Goal: Ask a question

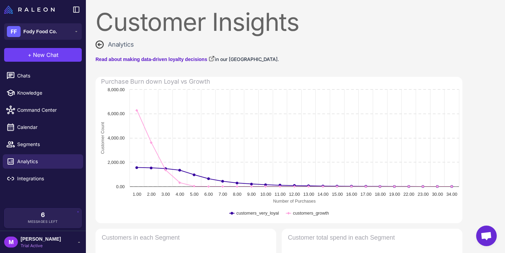
select select "**********"
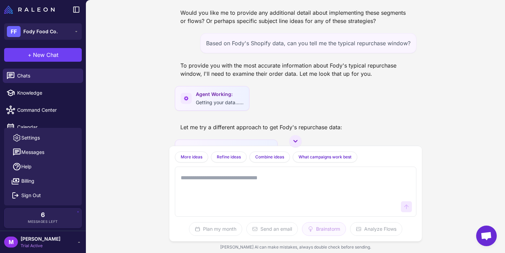
scroll to position [3459, 0]
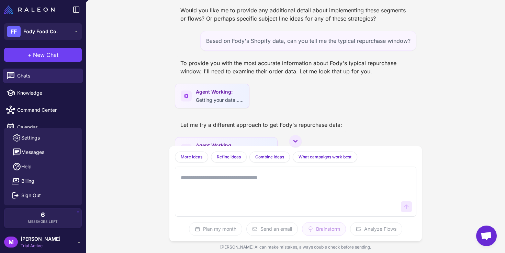
drag, startPoint x: 220, startPoint y: 81, endPoint x: 372, endPoint y: 83, distance: 151.8
copy div "Flash sales, bundled discounts, clearance announcements"
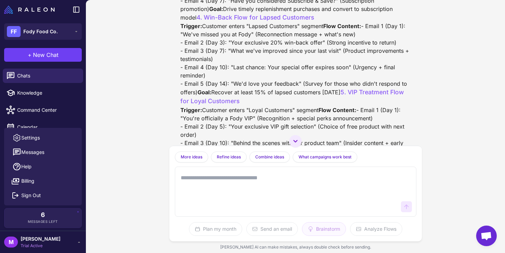
scroll to position [3211, 0]
drag, startPoint x: 369, startPoint y: 46, endPoint x: 228, endPoint y: 49, distance: 140.8
copy div "Convenience, never running out, subscription benefits"
drag, startPoint x: 219, startPoint y: 55, endPoint x: 390, endPoint y: 57, distance: 170.7
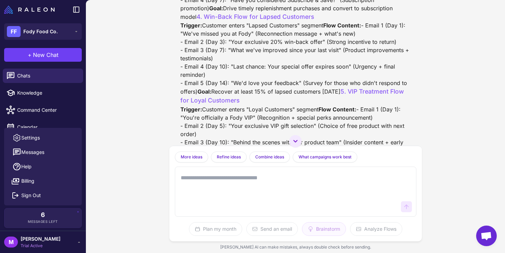
copy div "Replenishment reminders, subscription promotions, bundle offers"
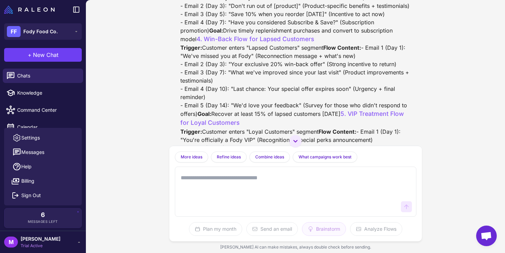
scroll to position [3129, 0]
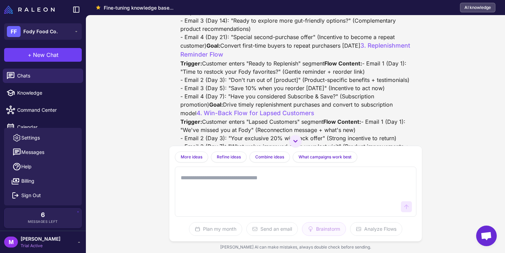
click at [208, 181] on textarea at bounding box center [288, 191] width 219 height 41
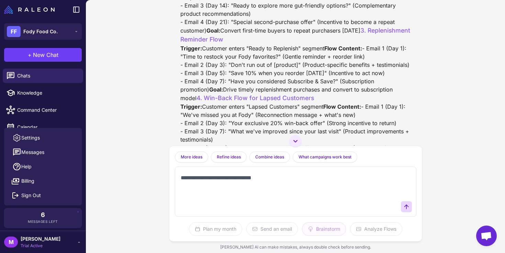
click at [233, 182] on textarea "**********" at bounding box center [288, 191] width 219 height 41
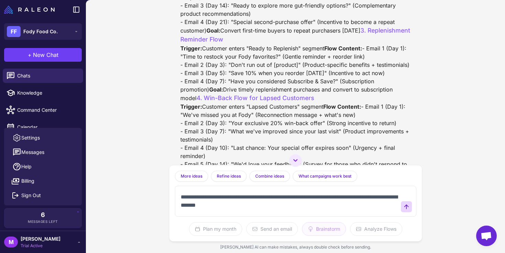
scroll to position [4, 0]
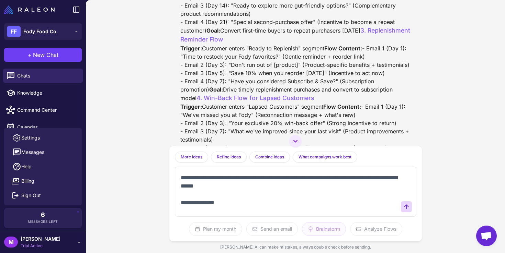
paste textarea "**********"
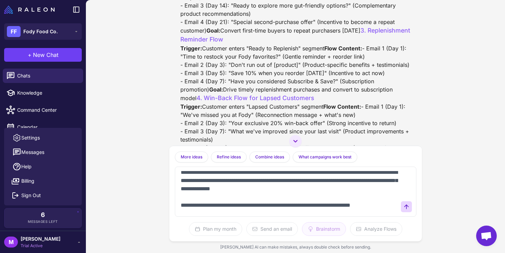
scroll to position [175, 0]
type textarea "**********"
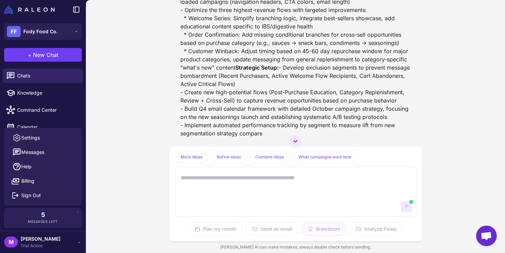
scroll to position [5377, 0]
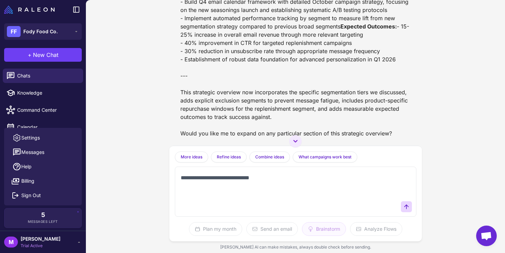
paste textarea "**********"
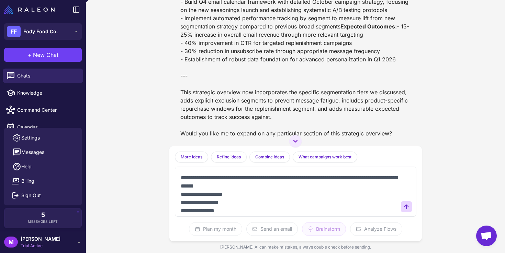
scroll to position [2, 0]
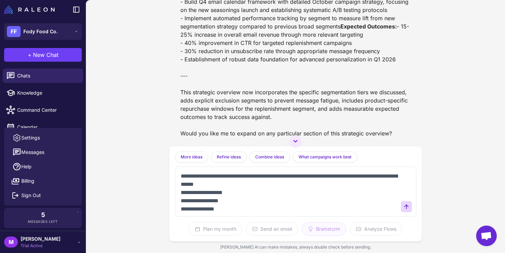
click at [214, 186] on textarea "**********" at bounding box center [288, 191] width 219 height 41
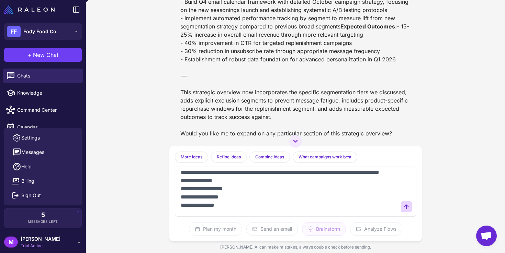
click at [230, 207] on textarea "**********" at bounding box center [288, 191] width 219 height 41
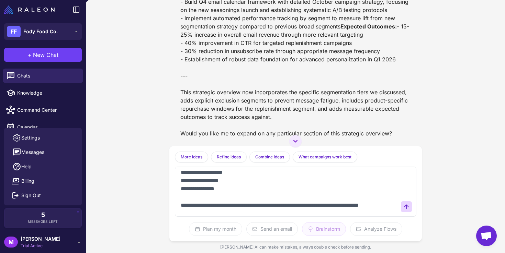
type textarea "**********"
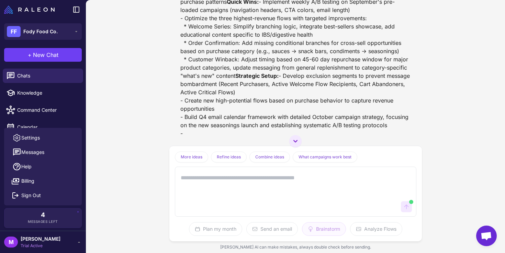
scroll to position [5910, 0]
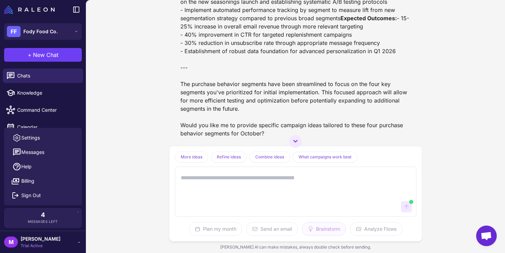
drag, startPoint x: 240, startPoint y: 110, endPoint x: 209, endPoint y: 90, distance: 37.1
drag, startPoint x: 400, startPoint y: 47, endPoint x: 209, endPoint y: 30, distance: 191.4
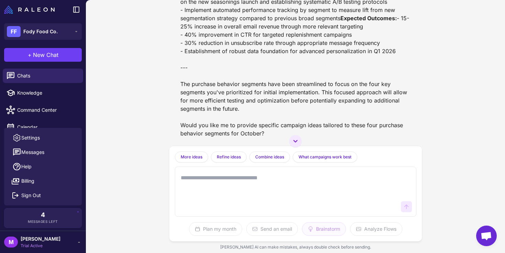
copy div "Establish data-driven segmentation and optimize high-impact touchpoints through…"
drag, startPoint x: 237, startPoint y: 52, endPoint x: 242, endPoint y: 122, distance: 69.9
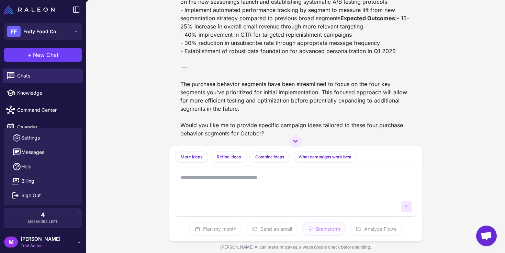
copy div "Replace Fody's current 4 broad segments with a comprehensive two-tier segmentat…"
drag, startPoint x: 239, startPoint y: 123, endPoint x: 177, endPoint y: 52, distance: 95.2
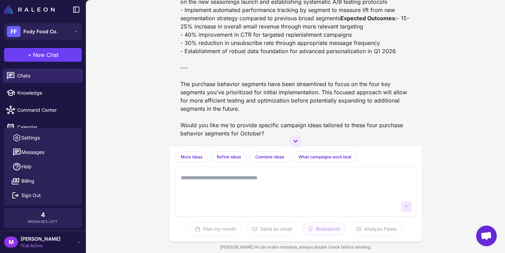
drag, startPoint x: 356, startPoint y: 97, endPoint x: 173, endPoint y: 43, distance: 190.5
click at [173, 43] on div "Email Segmentation Strategy Planning Today Email Segmentation Strategy Analysis…" at bounding box center [295, 73] width 252 height 146
copy div "- Develop exclusion segments to prevent message bombardment (Recent Purchasers,…"
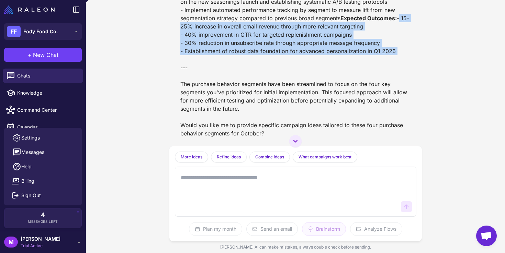
drag, startPoint x: 396, startPoint y: 117, endPoint x: 169, endPoint y: 92, distance: 228.1
click at [169, 92] on div "Email Segmentation Strategy Planning Today Email Segmentation Strategy Analysis…" at bounding box center [295, 73] width 252 height 146
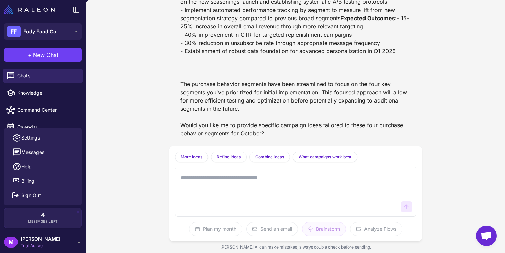
scroll to position [6198, 0]
click at [265, 178] on textarea at bounding box center [288, 191] width 219 height 41
type textarea "*"
click at [302, 181] on textarea "*" at bounding box center [288, 191] width 219 height 41
click at [115, 176] on div "Email Segmentation Strategy Planning Today Email Segmentation Strategy Analysis…" at bounding box center [295, 126] width 419 height 253
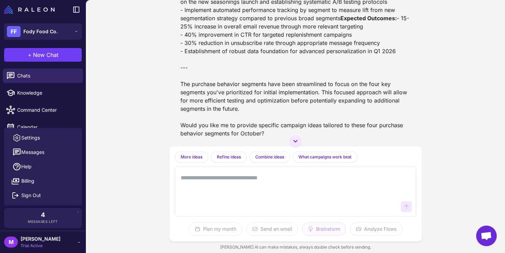
scroll to position [5358, 0]
click at [50, 54] on span "New Chat" at bounding box center [45, 55] width 25 height 8
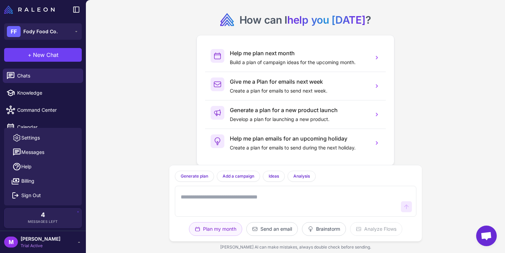
click at [351, 201] on textarea at bounding box center [288, 202] width 219 height 22
click at [316, 203] on textarea at bounding box center [288, 202] width 219 height 22
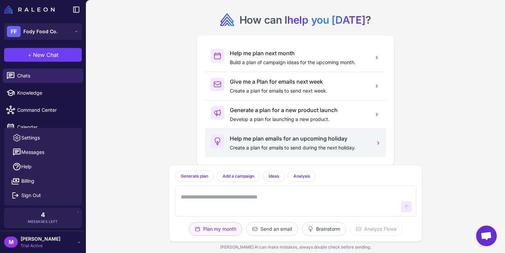
scroll to position [9, 0]
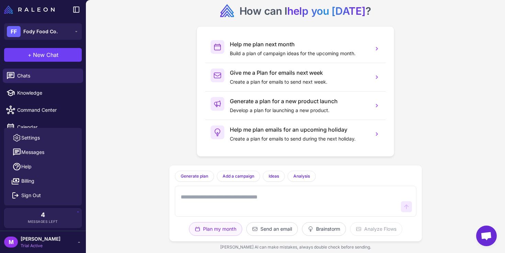
click at [269, 197] on textarea at bounding box center [288, 202] width 219 height 22
type textarea "**********"
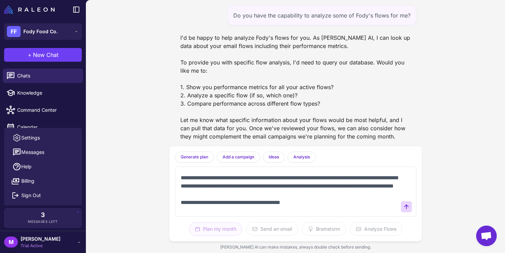
scroll to position [10, 0]
paste textarea "**********"
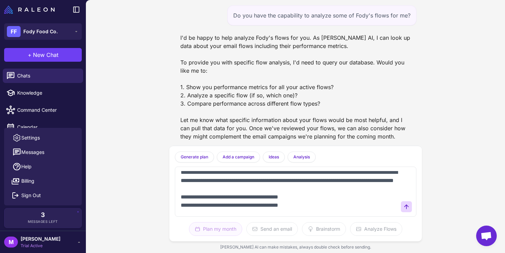
scroll to position [18, 0]
paste textarea "**********"
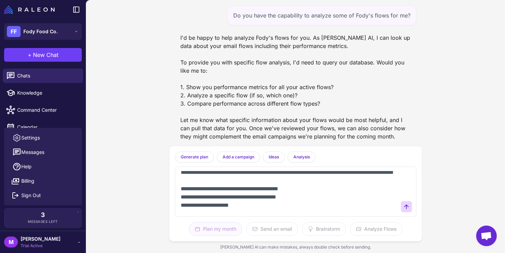
scroll to position [26, 0]
paste textarea "**********"
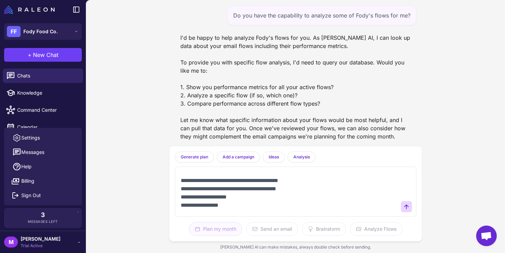
scroll to position [43, 0]
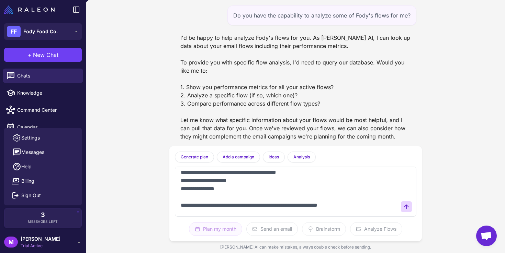
paste textarea "**********"
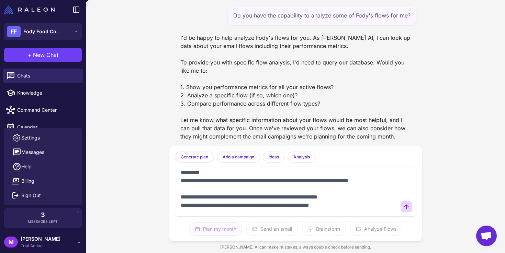
scroll to position [265, 0]
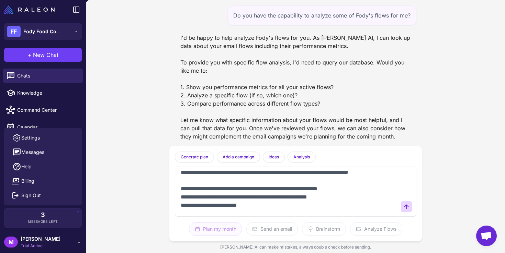
click at [215, 208] on textarea at bounding box center [288, 191] width 219 height 41
click at [304, 209] on textarea at bounding box center [288, 191] width 219 height 41
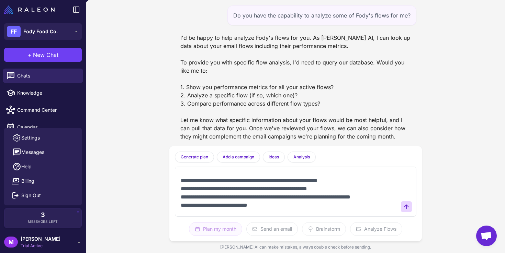
type textarea "**********"
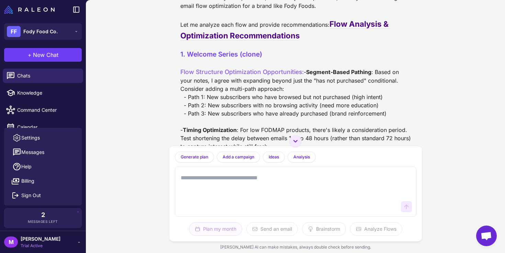
scroll to position [684, 0]
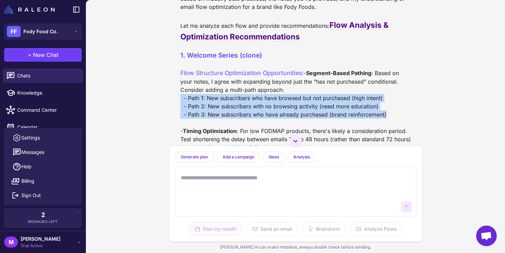
drag, startPoint x: 387, startPoint y: 119, endPoint x: 178, endPoint y: 103, distance: 210.1
copy div "- Path 1: New subscribers who have browsed but not purchased (high intent) - Pa…"
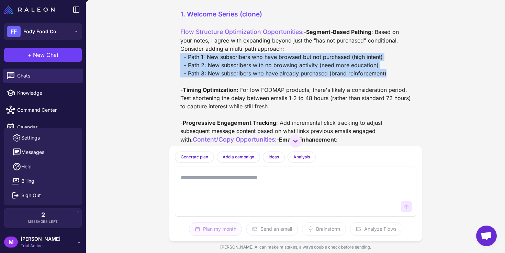
scroll to position [725, 0]
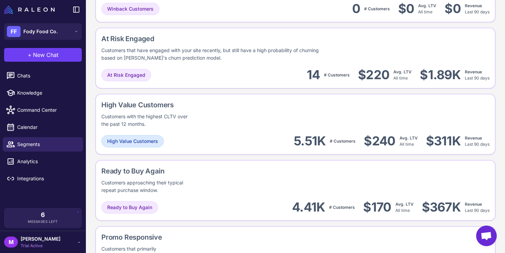
scroll to position [498, 0]
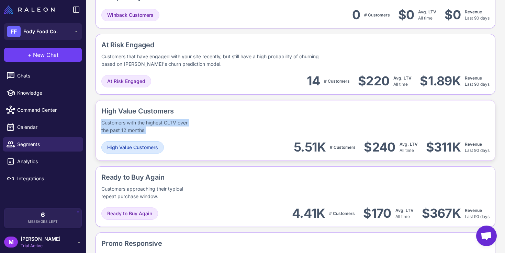
drag, startPoint x: 149, startPoint y: 130, endPoint x: 101, endPoint y: 123, distance: 48.6
click at [101, 123] on div "Customers with the highest CLTV over the past 12 months." at bounding box center [145, 126] width 88 height 15
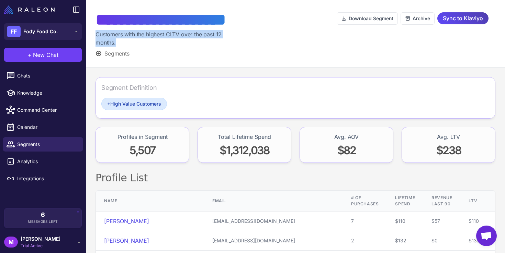
copy div "Customers with the highest CLTV over the past 12 months."
drag, startPoint x: 128, startPoint y: 41, endPoint x: 97, endPoint y: 35, distance: 31.8
click at [97, 35] on div "Customers with the highest CLTV over the past 12 months." at bounding box center [164, 38] width 138 height 16
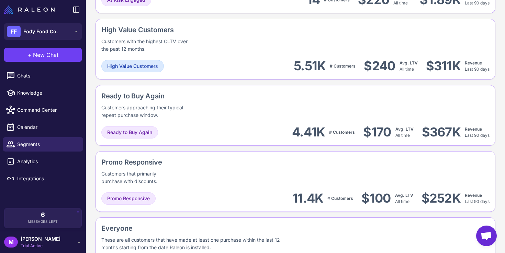
scroll to position [584, 0]
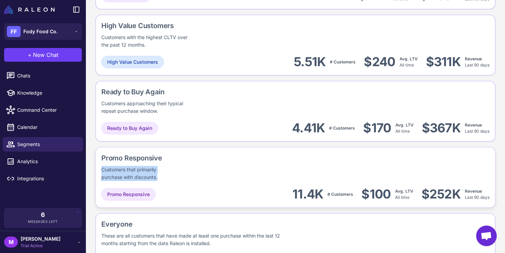
copy div "Customers that primarily purchase with discounts."
drag, startPoint x: 167, startPoint y: 175, endPoint x: 103, endPoint y: 171, distance: 64.3
click at [103, 171] on div "Customers that primarily purchase with discounts." at bounding box center [138, 173] width 75 height 15
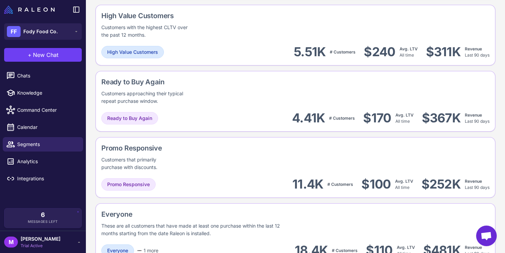
scroll to position [592, 0]
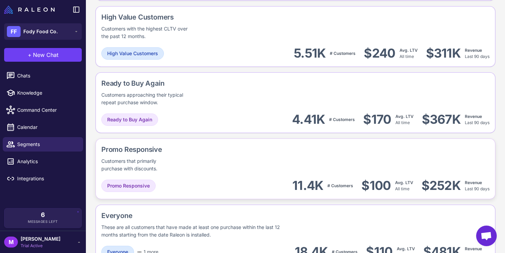
click at [141, 158] on div "Customers that primarily purchase with discounts." at bounding box center [138, 165] width 75 height 15
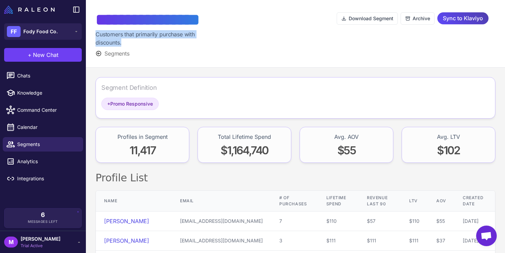
drag, startPoint x: 126, startPoint y: 40, endPoint x: 96, endPoint y: 36, distance: 30.5
click at [96, 36] on div "Customers that primarily purchase with discounts." at bounding box center [152, 38] width 115 height 16
copy div "Customers that primarily purchase with discounts."
